Goal: Task Accomplishment & Management: Use online tool/utility

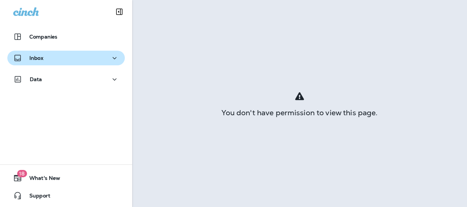
click at [40, 56] on p "Inbox" at bounding box center [36, 58] width 14 height 6
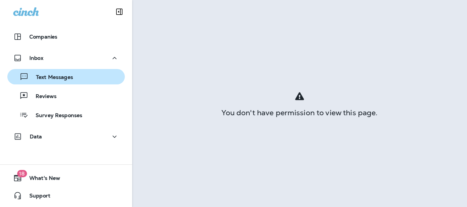
click at [54, 77] on p "Text Messages" at bounding box center [51, 77] width 44 height 7
